Goal: Communication & Community: Share content

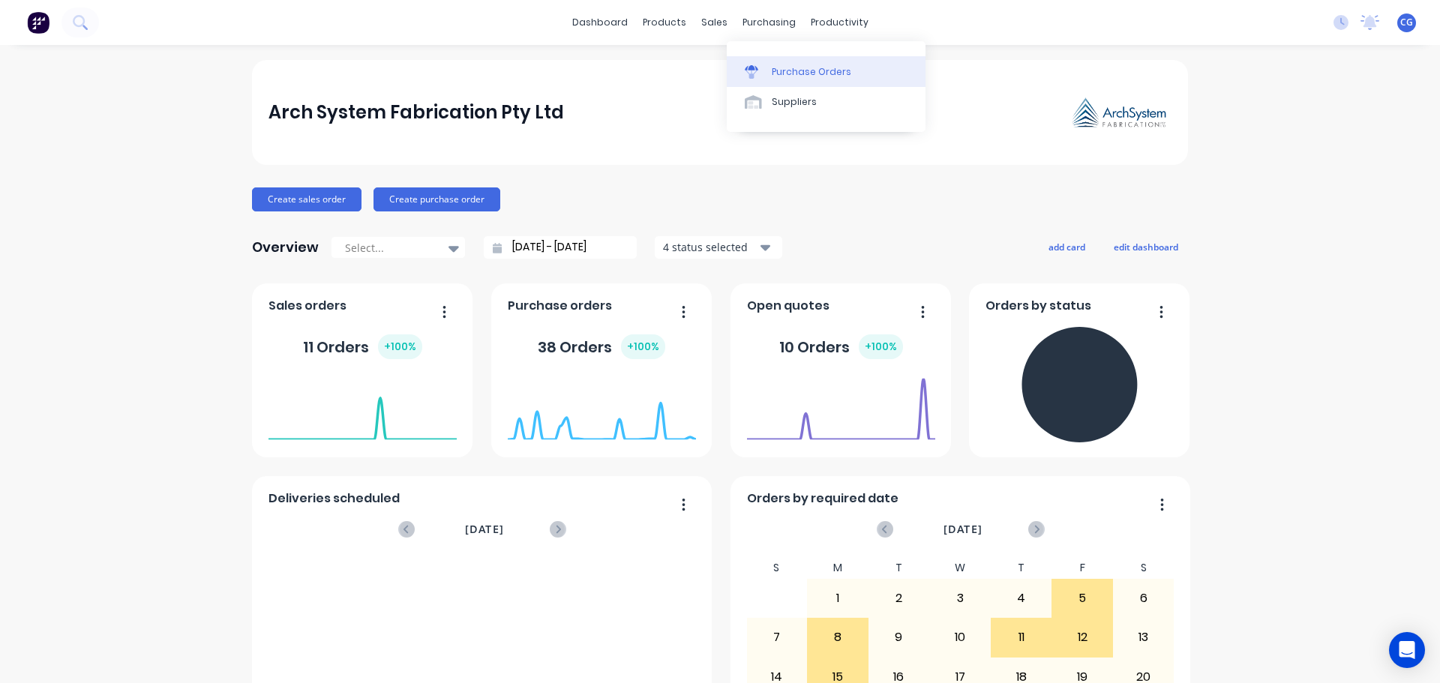
click at [806, 73] on div "Purchase Orders" at bounding box center [812, 72] width 80 height 14
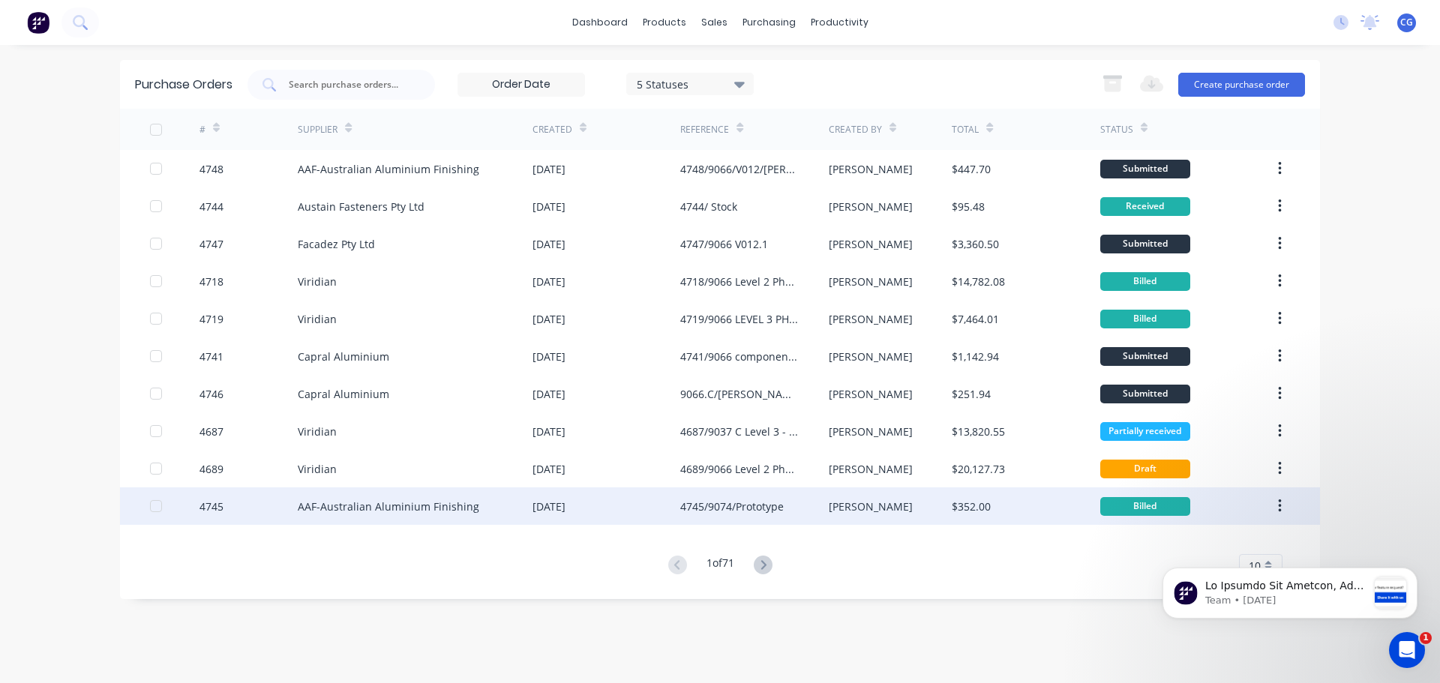
click at [744, 503] on div "4745/9074/Prototype" at bounding box center [732, 507] width 104 height 16
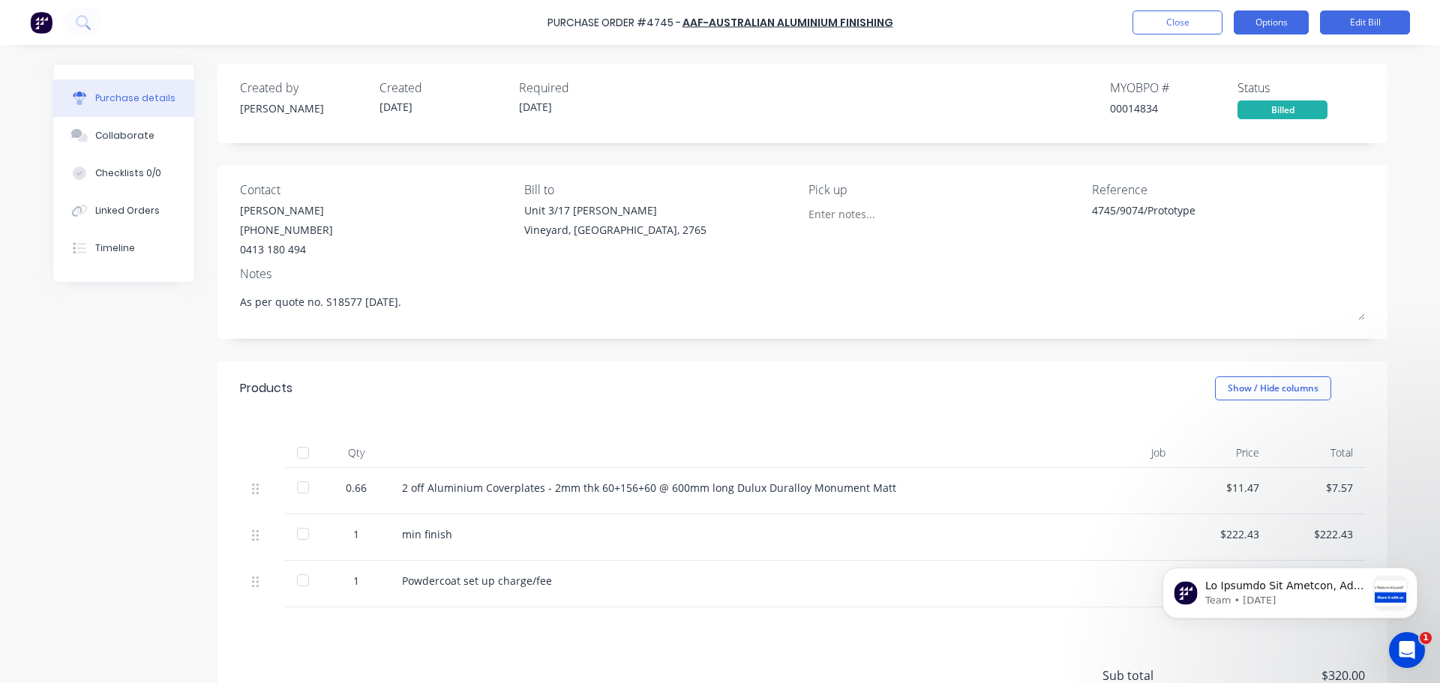
click at [1283, 23] on button "Options" at bounding box center [1271, 23] width 75 height 24
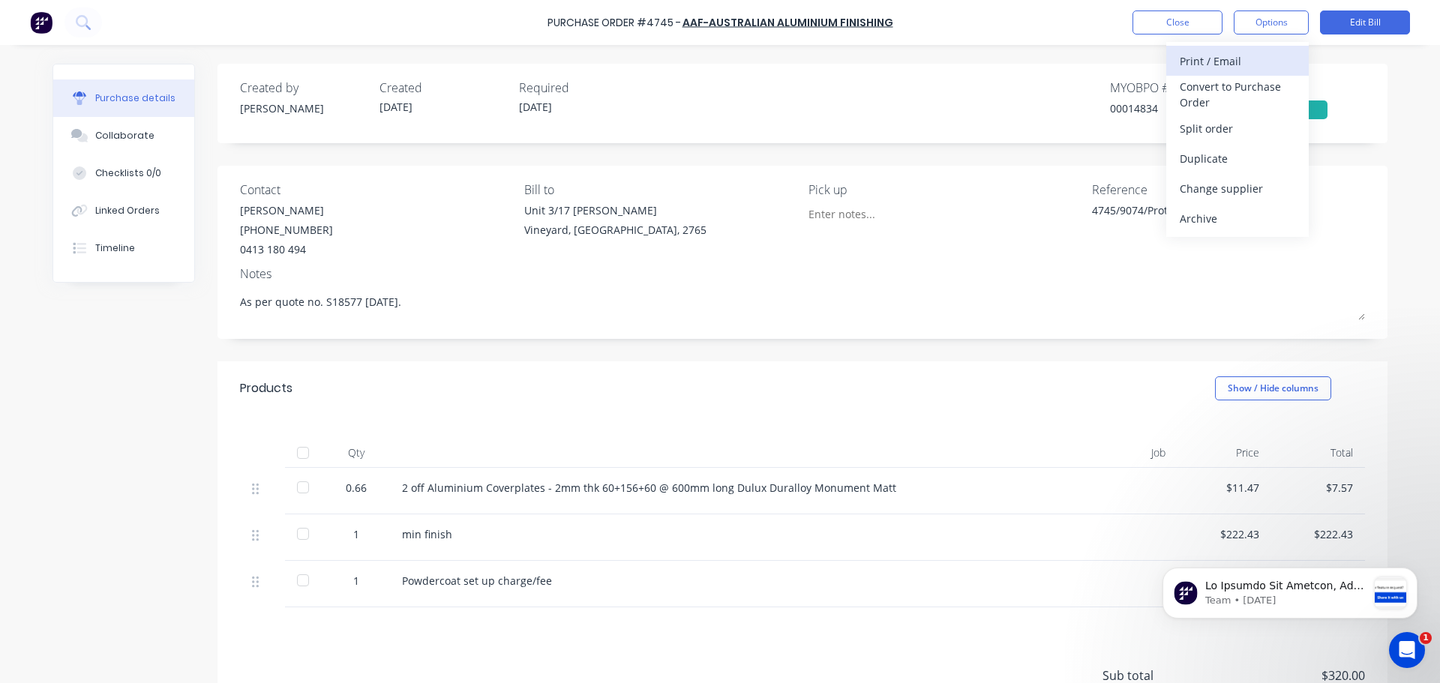
click at [1216, 59] on div "Print / Email" at bounding box center [1238, 61] width 116 height 22
click at [1208, 91] on div "With pricing" at bounding box center [1238, 91] width 116 height 22
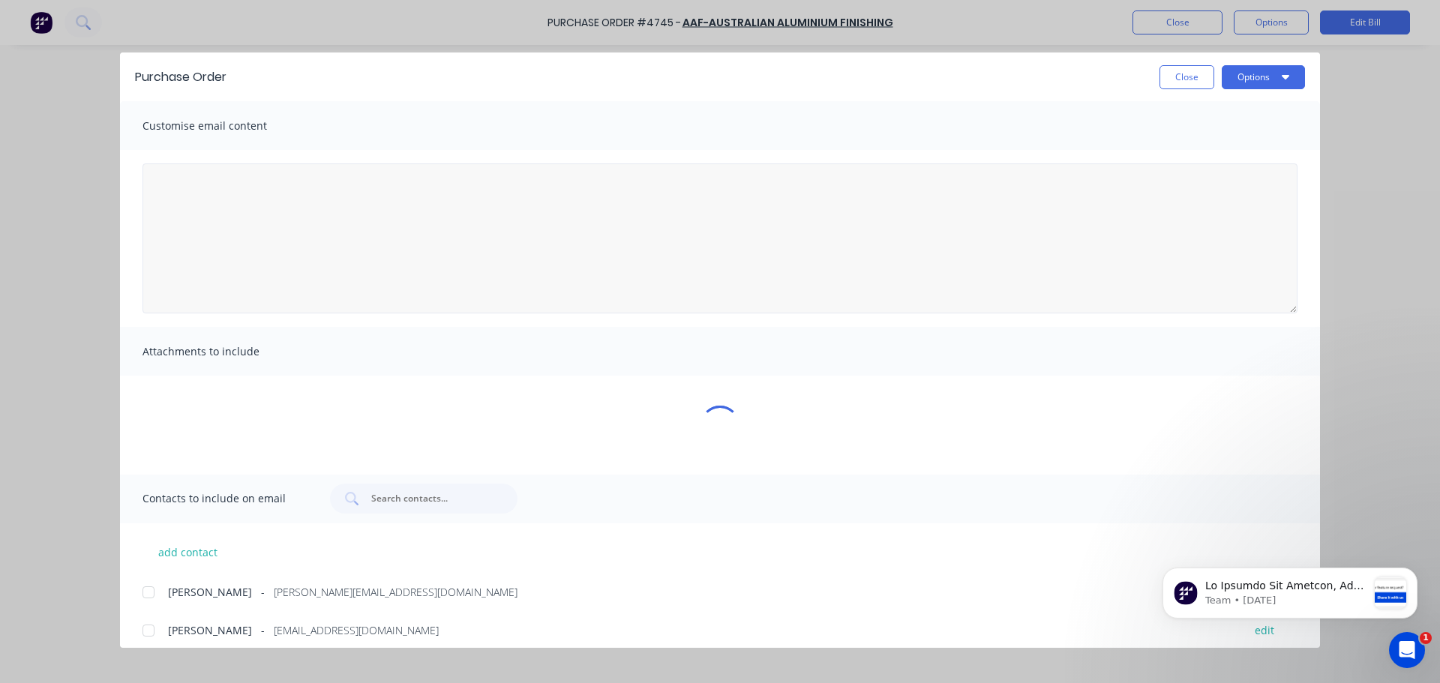
type textarea "x"
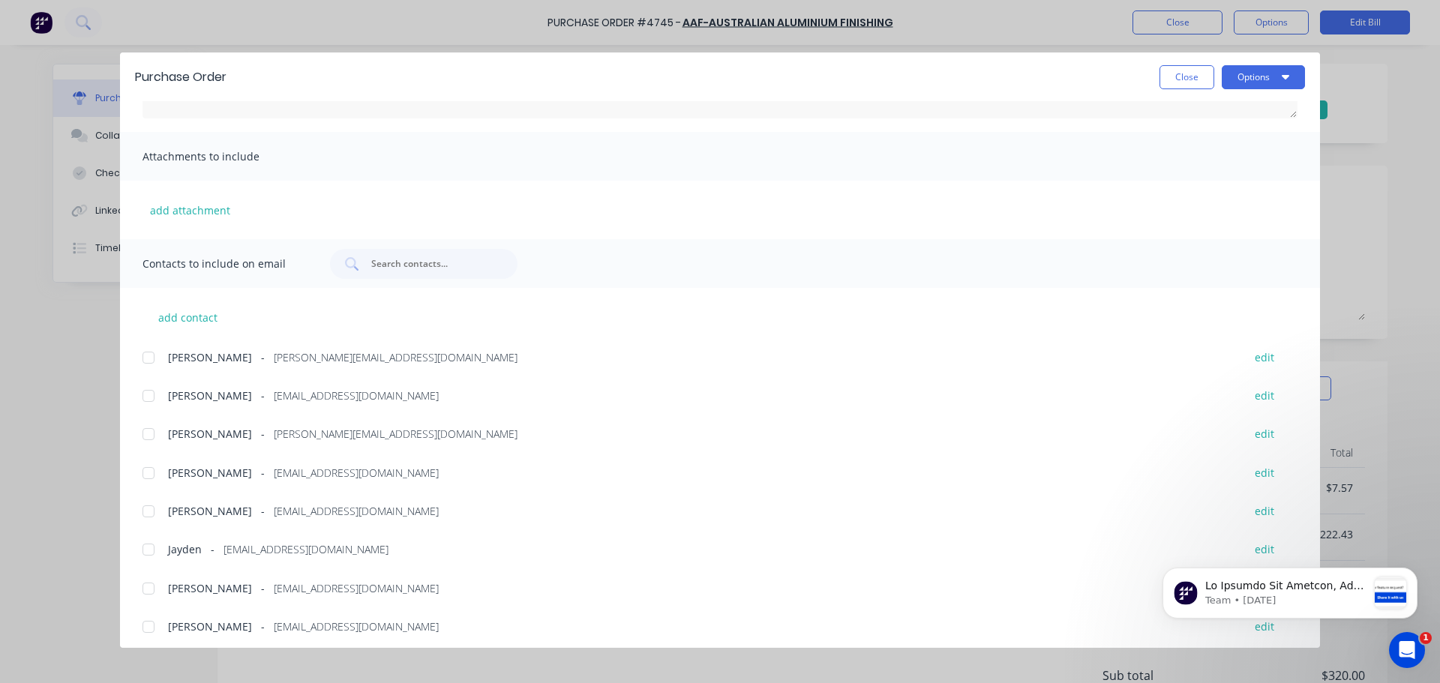
scroll to position [240, 0]
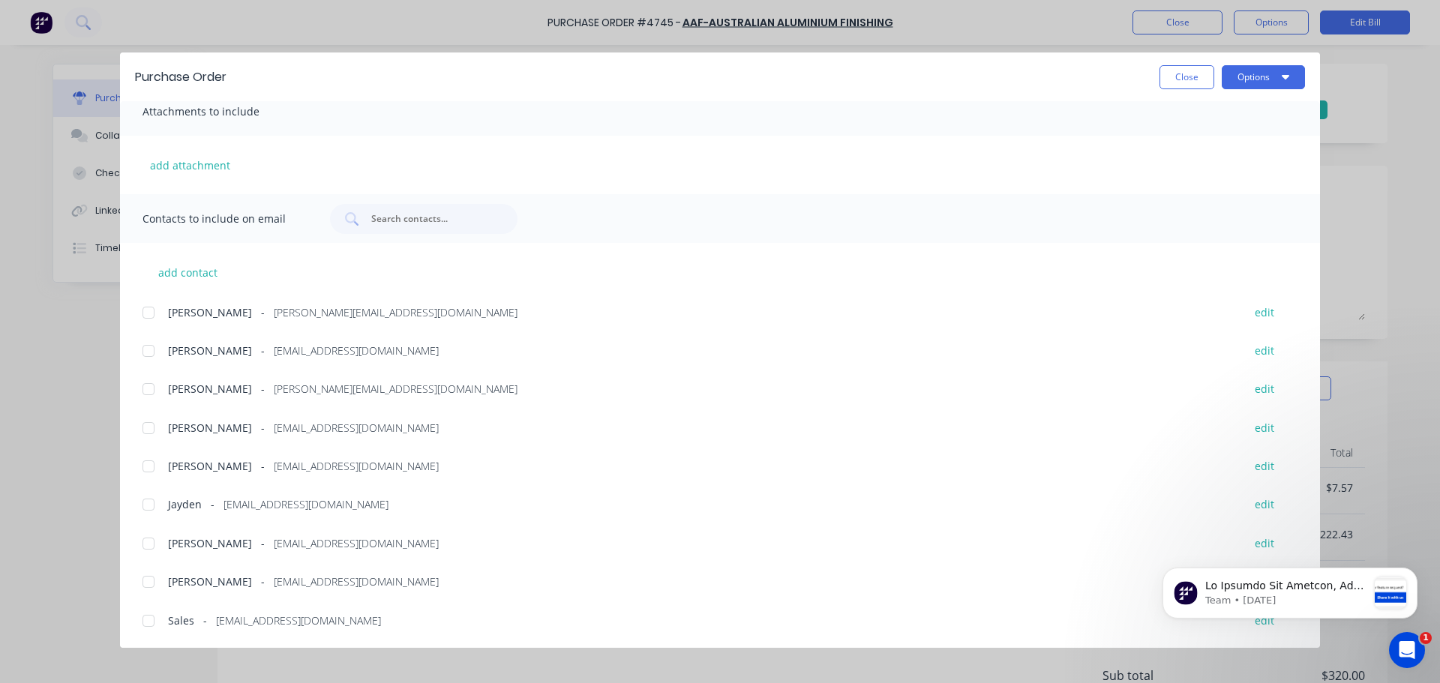
click at [151, 314] on div at bounding box center [149, 313] width 30 height 30
click at [144, 387] on div at bounding box center [149, 389] width 30 height 30
click at [144, 584] on div at bounding box center [149, 582] width 30 height 30
drag, startPoint x: 147, startPoint y: 620, endPoint x: 148, endPoint y: 564, distance: 55.5
click at [149, 618] on div at bounding box center [149, 621] width 30 height 30
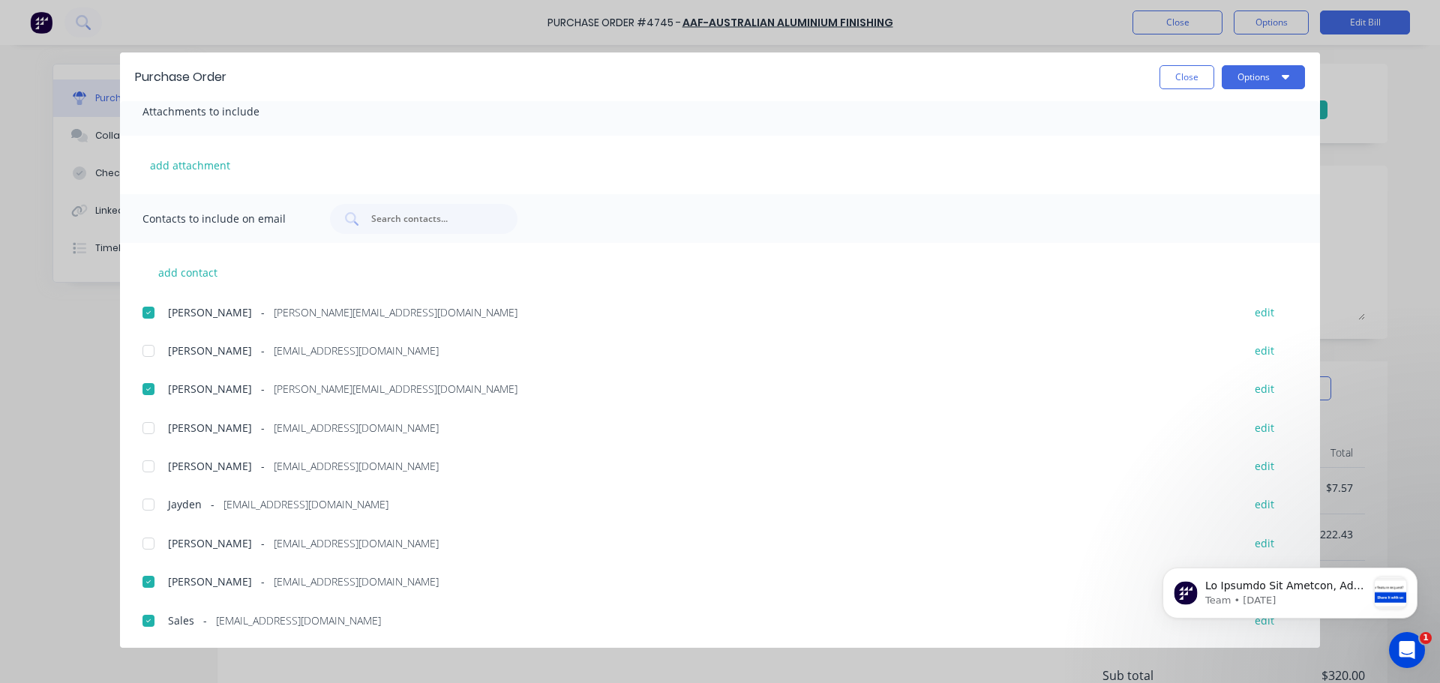
click at [147, 466] on div at bounding box center [149, 467] width 30 height 30
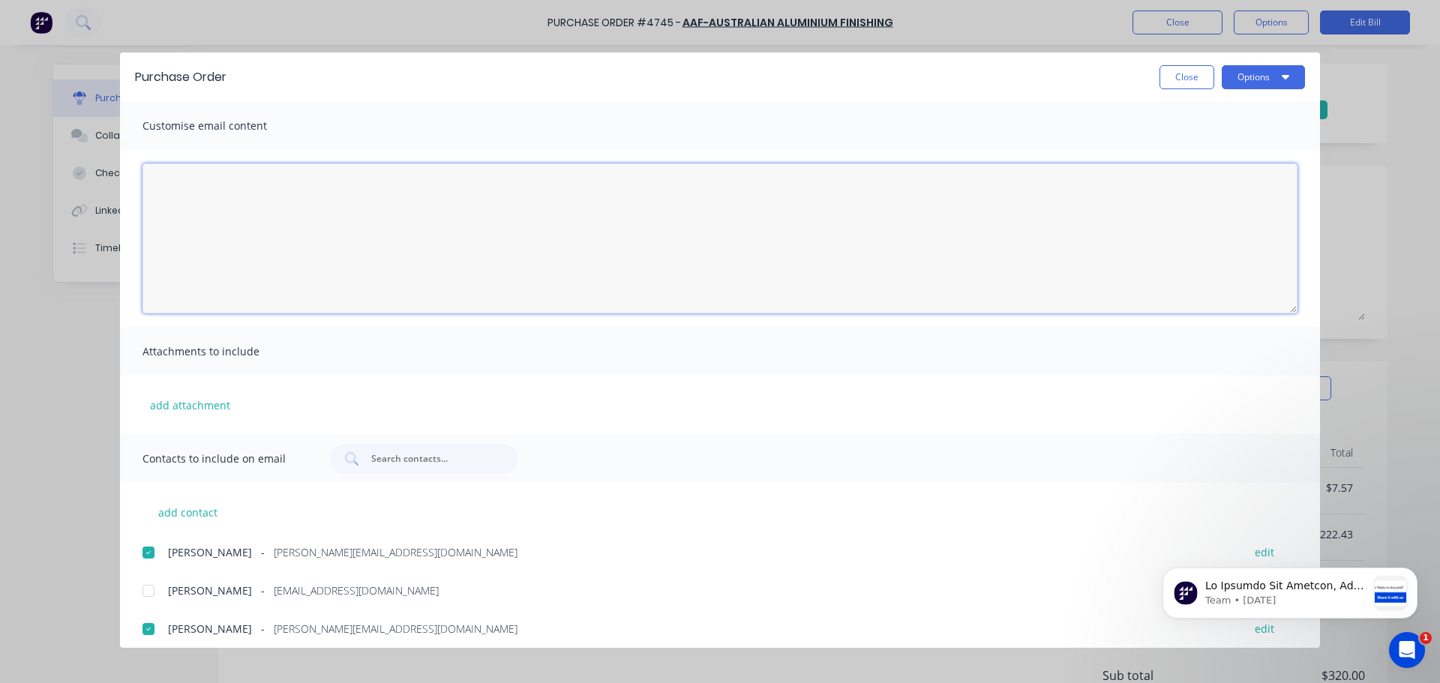
click at [256, 177] on textarea "23/09/25" at bounding box center [720, 239] width 1155 height 150
type textarea "Hi Richard, Please find attached PO 4745. Regards, Charles"
click at [437, 339] on div "Attachments to include" at bounding box center [720, 351] width 1200 height 49
click at [1287, 74] on icon "button" at bounding box center [1286, 77] width 8 height 12
click at [1196, 182] on div "Email" at bounding box center [1234, 175] width 116 height 22
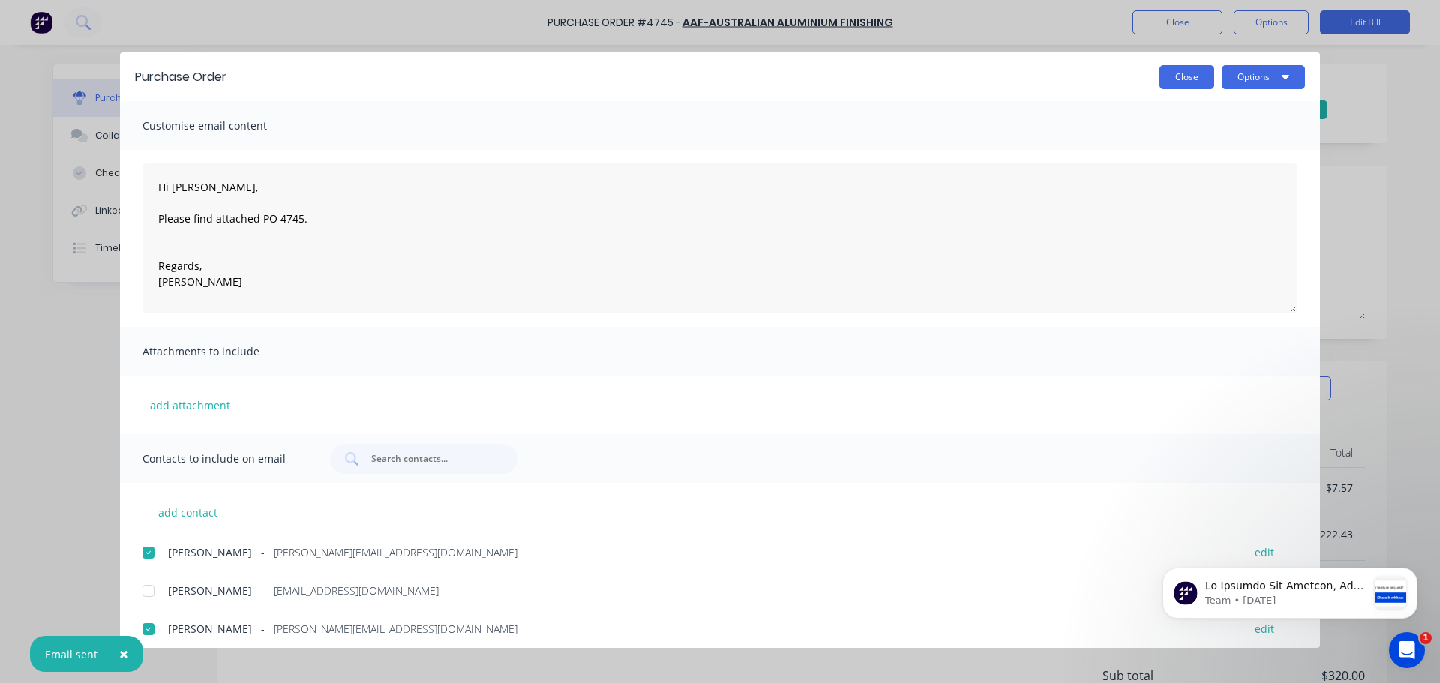
click at [1196, 75] on button "Close" at bounding box center [1187, 77] width 55 height 24
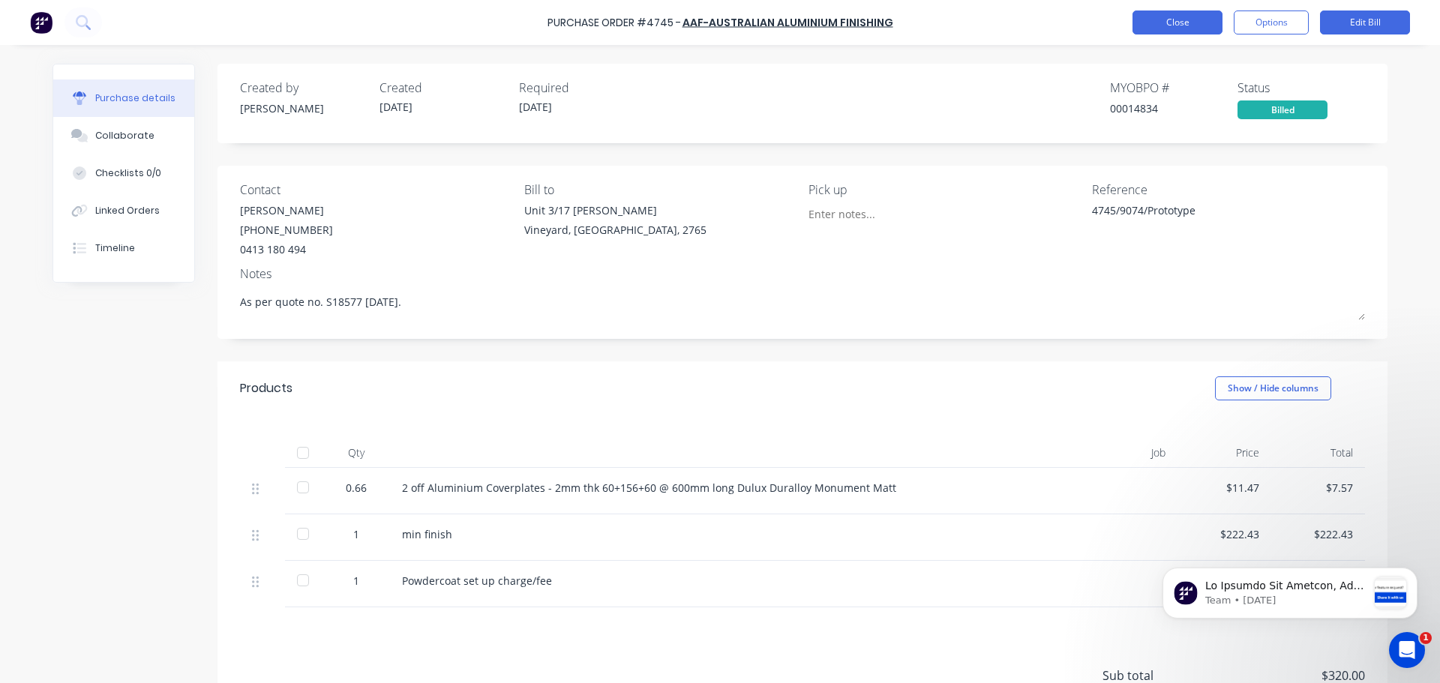
click at [1204, 22] on button "Close" at bounding box center [1178, 23] width 90 height 24
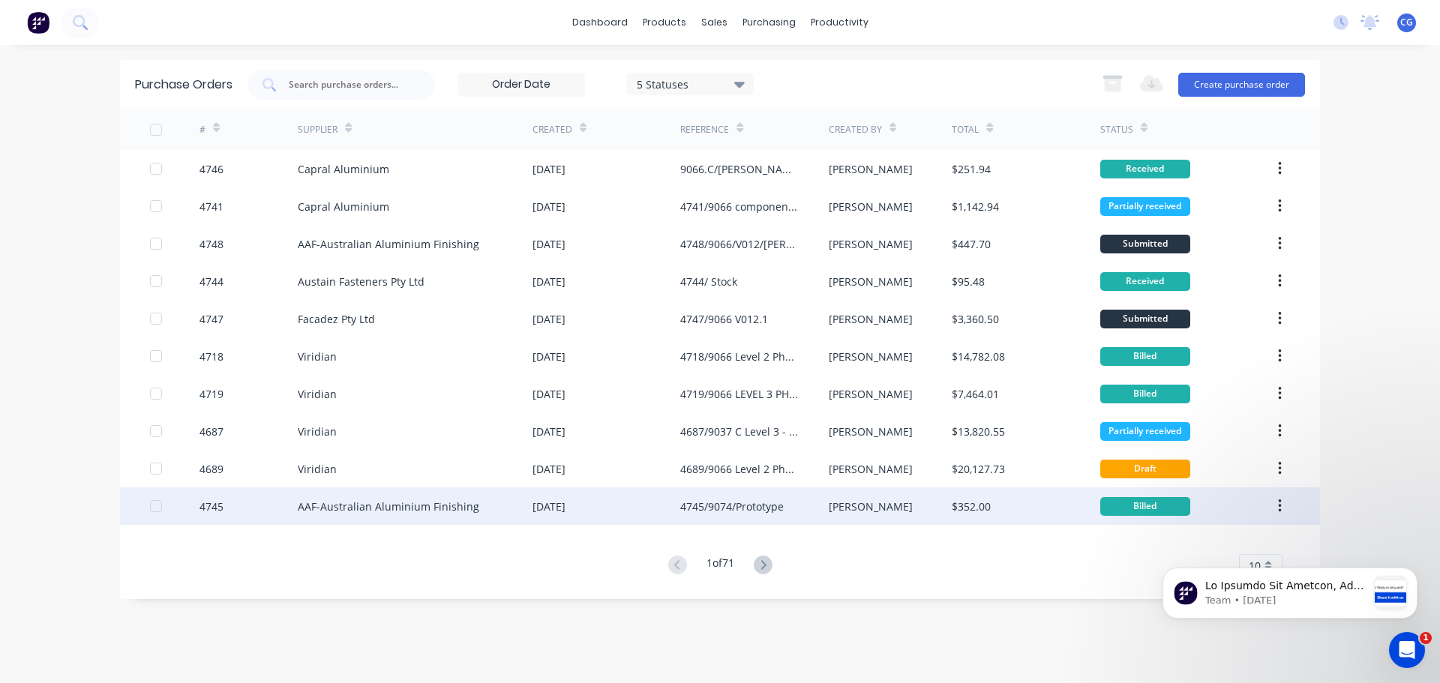
click at [719, 507] on div "4745/9074/Prototype" at bounding box center [732, 507] width 104 height 16
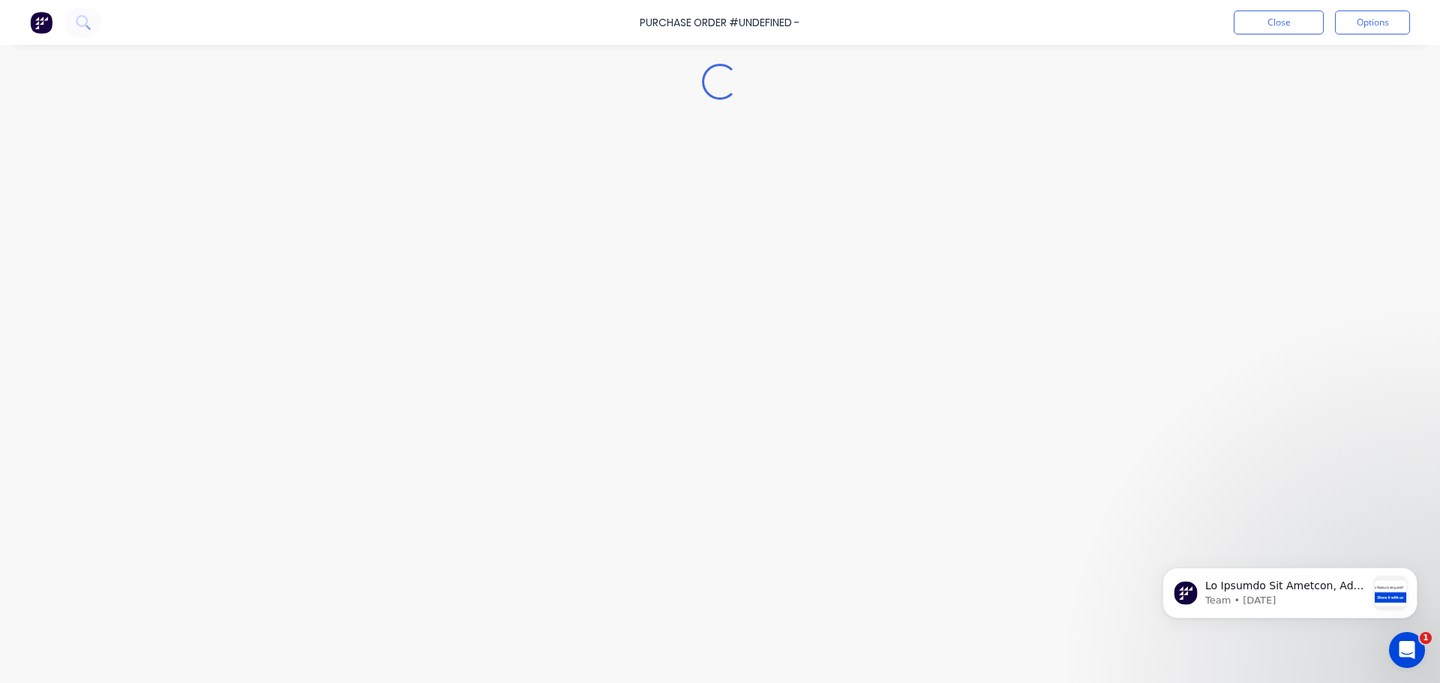
type textarea "x"
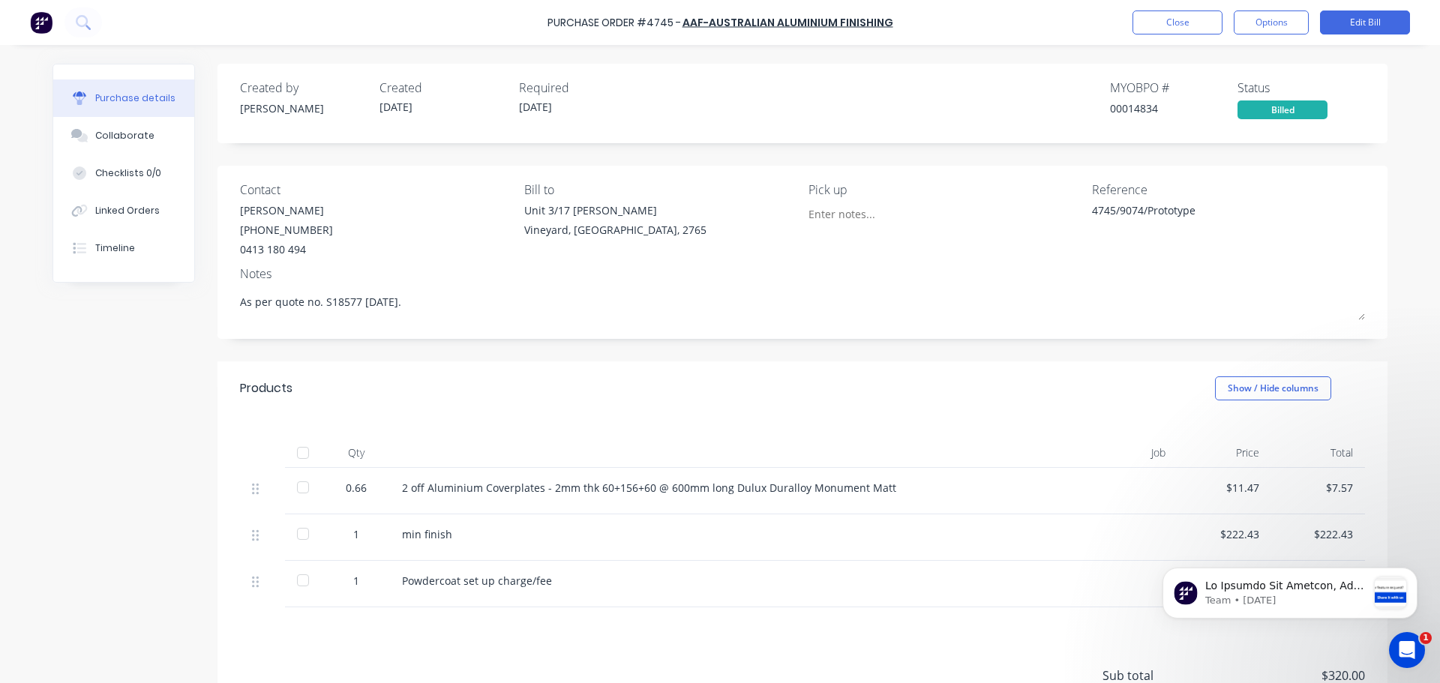
scroll to position [138, 0]
